Goal: Task Accomplishment & Management: Manage account settings

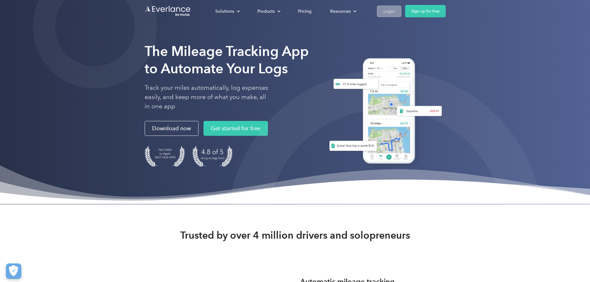
click at [395, 8] on div "Login" at bounding box center [389, 11] width 11 height 8
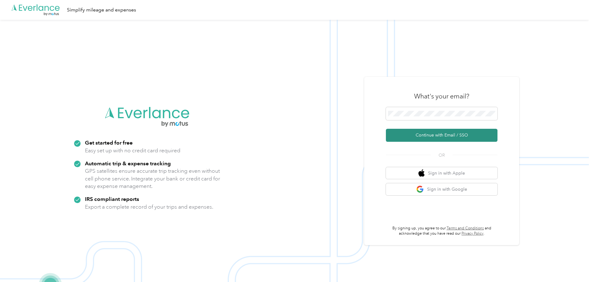
click at [456, 136] on button "Continue with Email / SSO" at bounding box center [442, 135] width 112 height 13
click at [454, 129] on button "Continue with Email / SSO" at bounding box center [442, 135] width 112 height 13
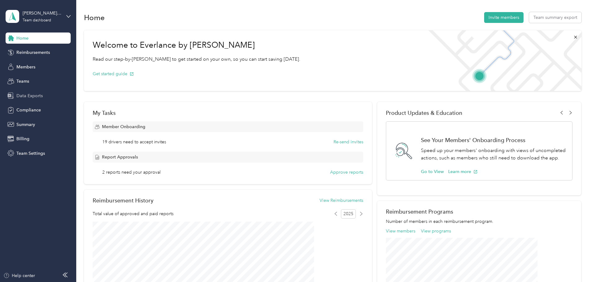
drag, startPoint x: 50, startPoint y: 18, endPoint x: 56, endPoint y: 92, distance: 73.7
click at [57, 84] on div "[PERSON_NAME] Team Team dashboard Home Reimbursements Members Teams Data Export…" at bounding box center [38, 79] width 65 height 159
click at [67, 14] on icon at bounding box center [68, 16] width 4 height 4
click at [76, 34] on div "You’re signed in as [PERSON_NAME][EMAIL_ADDRESS][DOMAIN_NAME] Team dashboard Pe…" at bounding box center [89, 57] width 166 height 63
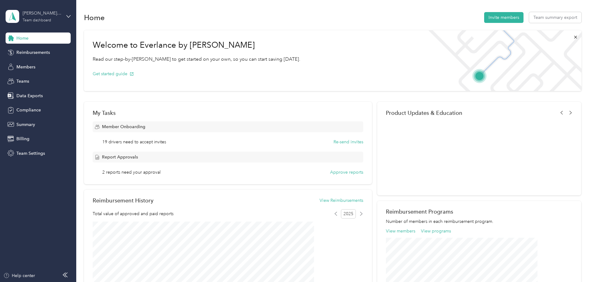
click at [46, 13] on div "[PERSON_NAME] Team" at bounding box center [42, 13] width 39 height 7
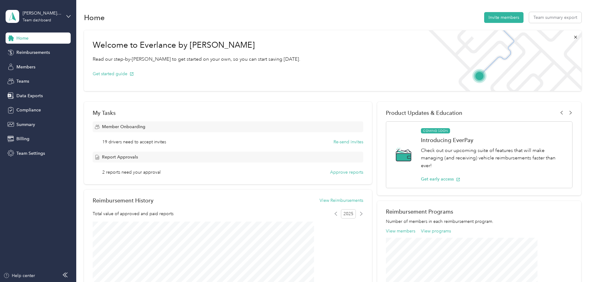
click at [37, 62] on div "Personal dashboard" at bounding box center [30, 64] width 39 height 7
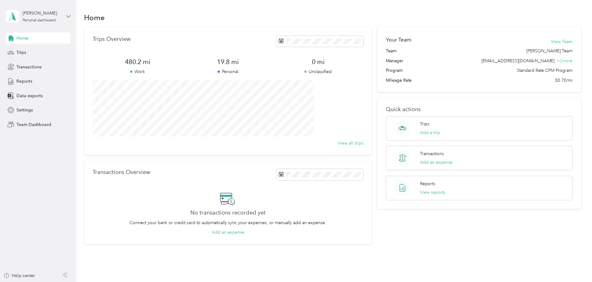
click at [68, 15] on icon at bounding box center [68, 16] width 4 height 4
click at [42, 49] on div "Team dashboard" at bounding box center [27, 50] width 33 height 7
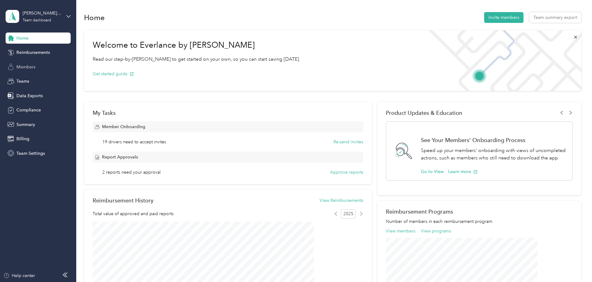
click at [23, 67] on span "Members" at bounding box center [25, 67] width 19 height 7
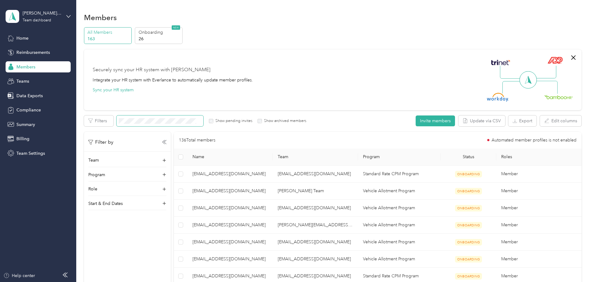
click at [183, 117] on span at bounding box center [160, 121] width 87 height 11
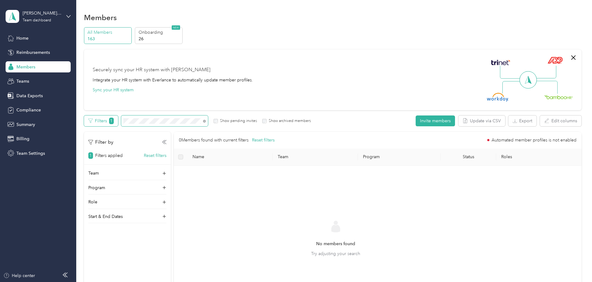
click at [157, 121] on div "Filters 1 Show pending invites Show archived members" at bounding box center [197, 121] width 227 height 11
